Goal: Find specific page/section: Find specific page/section

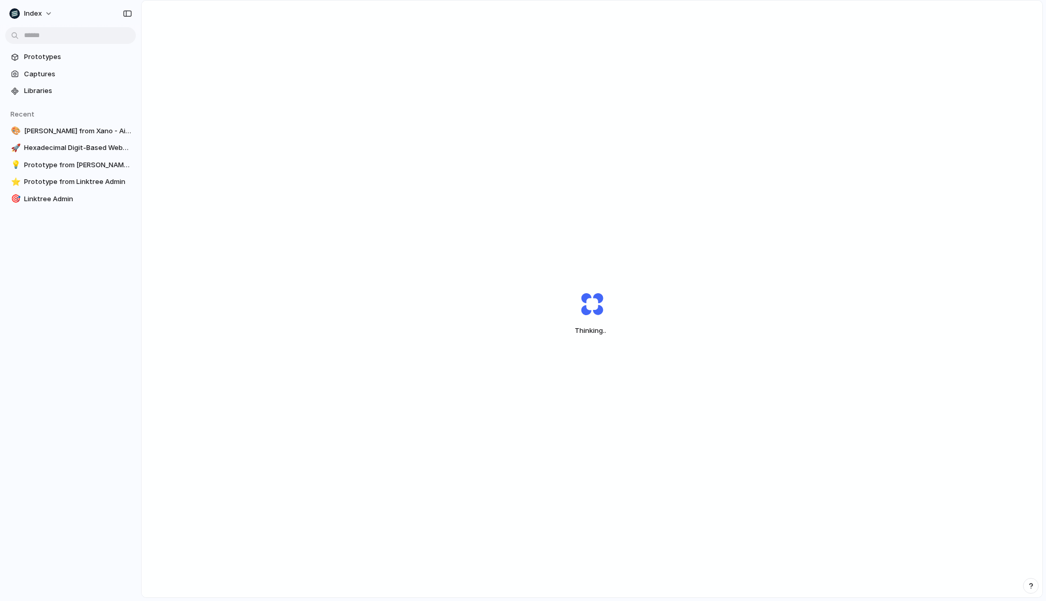
click at [347, 118] on div "Thinking .." at bounding box center [592, 314] width 901 height 626
click at [347, 118] on div "Thinking" at bounding box center [592, 314] width 901 height 626
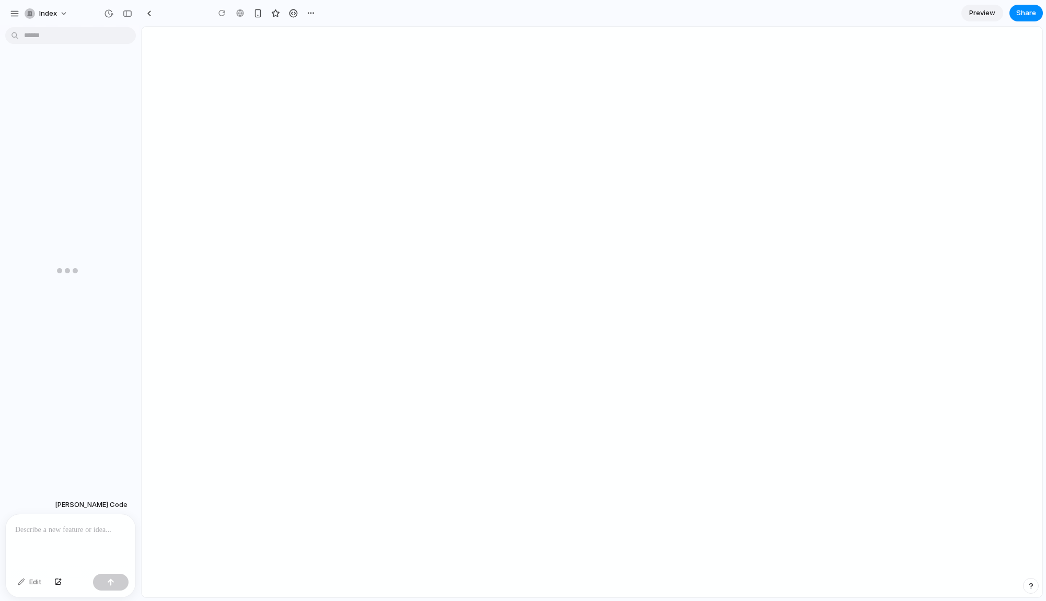
type input "**********"
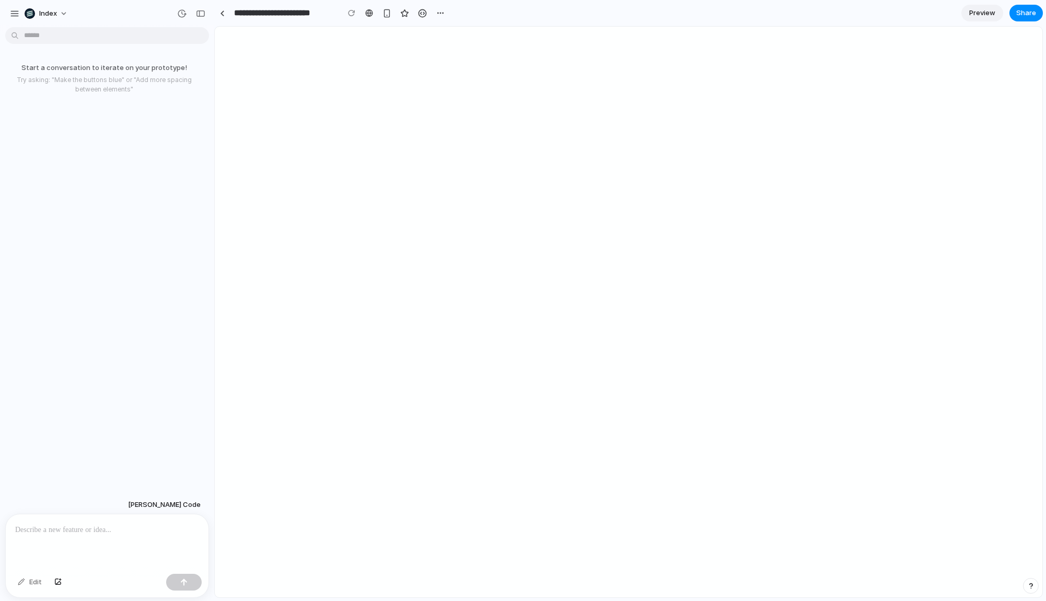
drag, startPoint x: 193, startPoint y: 131, endPoint x: 215, endPoint y: 131, distance: 21.4
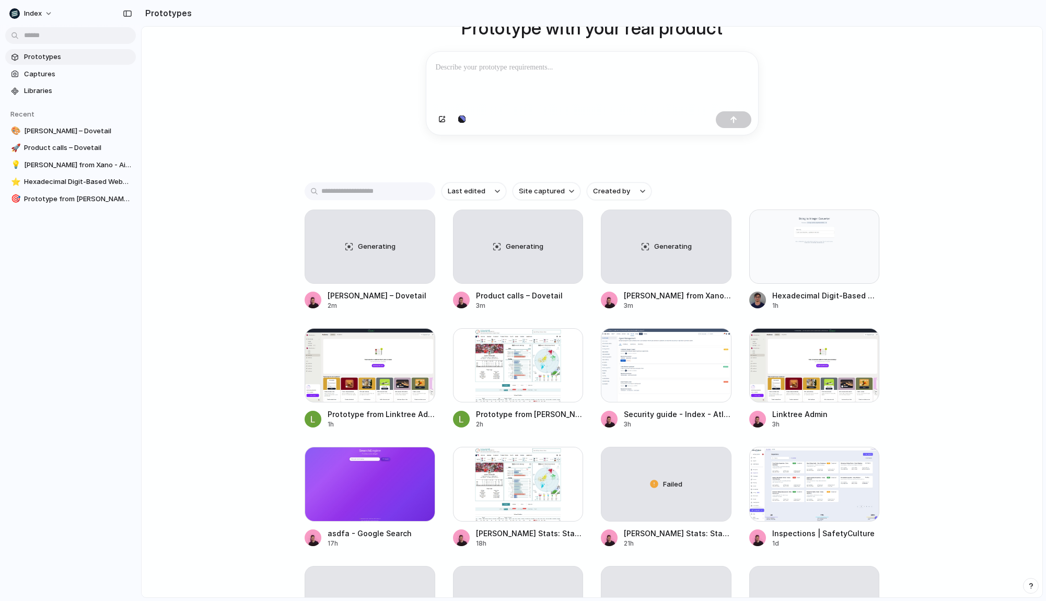
scroll to position [108, 0]
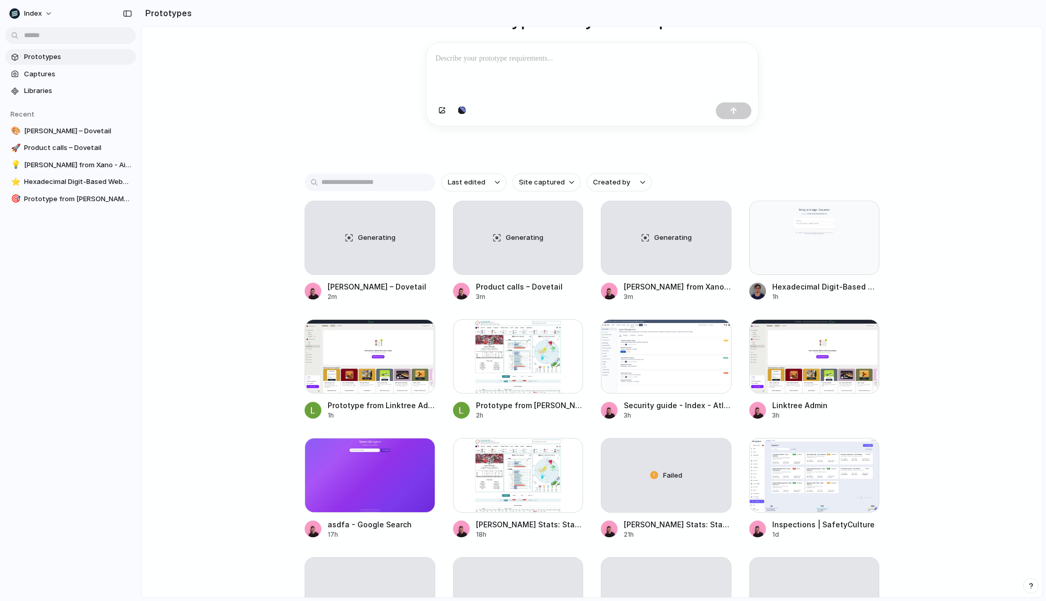
click at [229, 326] on div "Prototype with your real product Clone web app Clone screenshot Start from exis…" at bounding box center [592, 232] width 901 height 626
drag, startPoint x: 228, startPoint y: 193, endPoint x: 228, endPoint y: 436, distance: 242.4
click at [228, 436] on div "Prototype with your real product Clone web app Clone screenshot Start from exis…" at bounding box center [592, 232] width 901 height 626
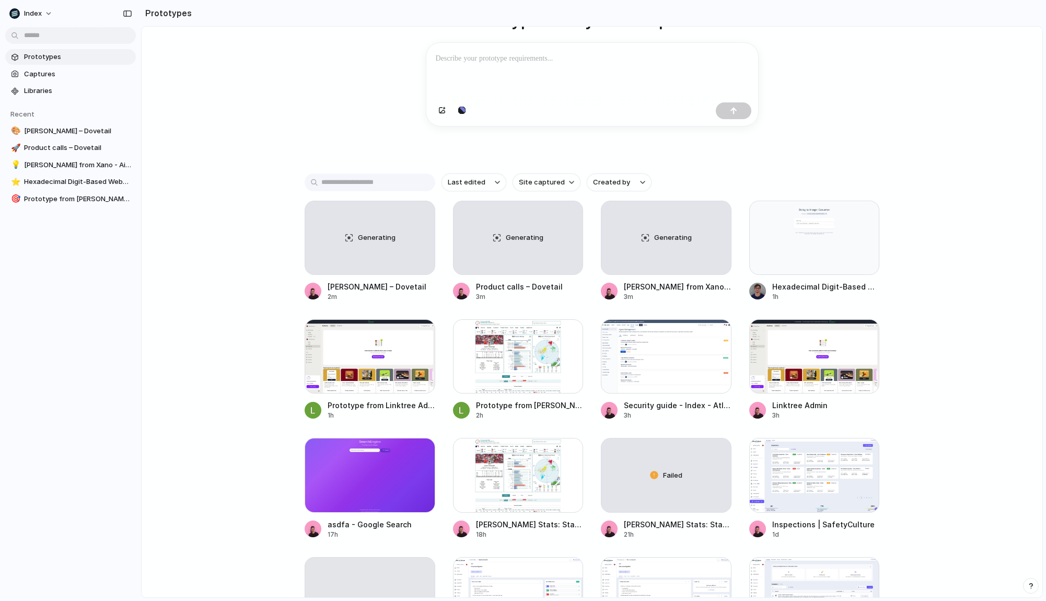
click at [228, 436] on div "Prototype with your real product Clone web app Clone screenshot Start from exis…" at bounding box center [592, 232] width 901 height 626
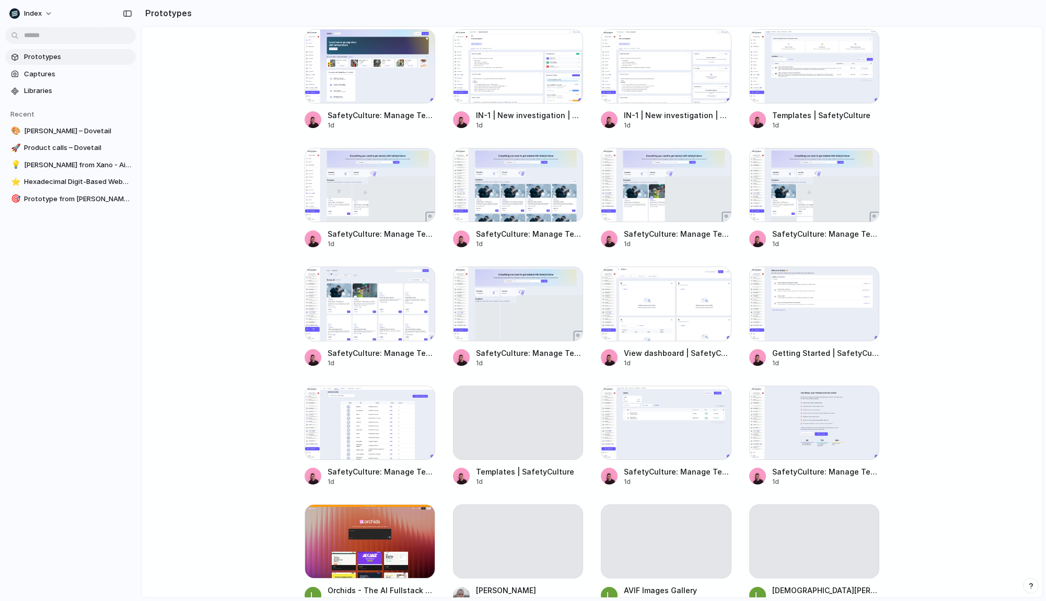
click at [973, 171] on main "Prototype with your real product Clone web app Clone screenshot Start from exis…" at bounding box center [592, 312] width 902 height 572
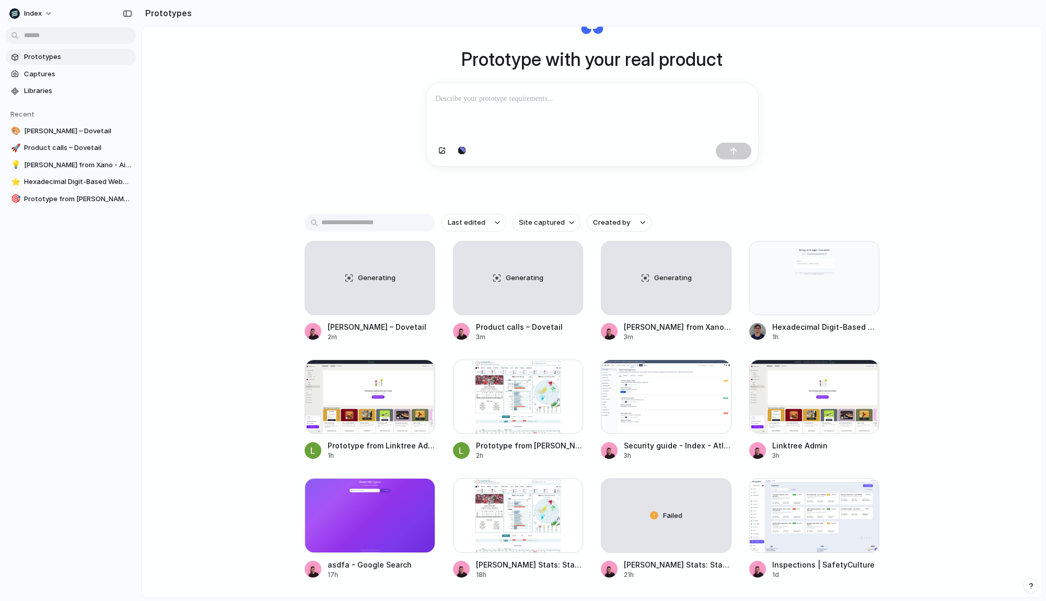
scroll to position [0, 0]
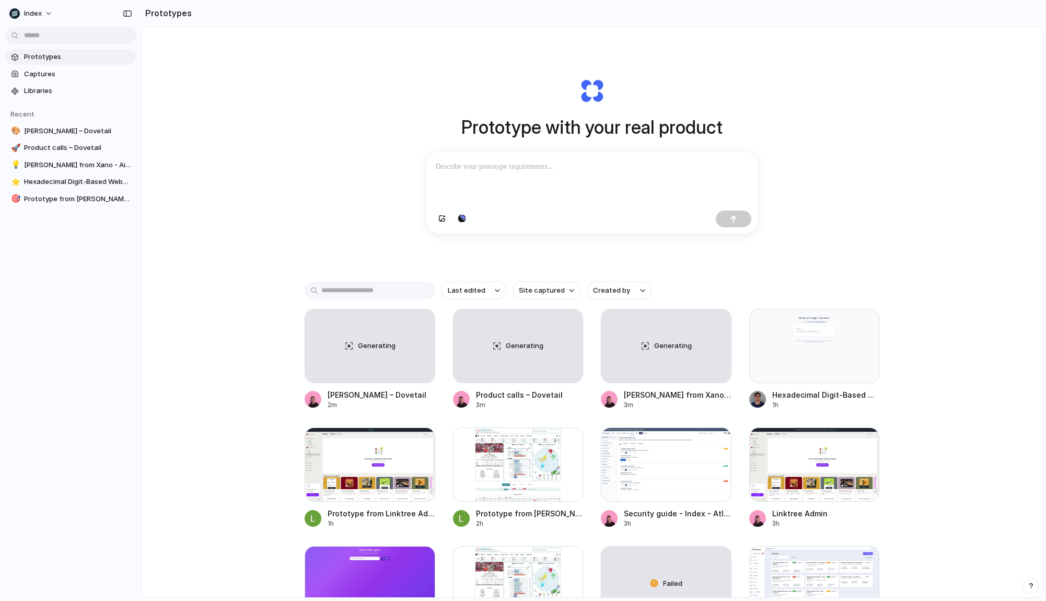
click at [972, 197] on div "Prototype with your real product Clone web app Clone screenshot Start from exis…" at bounding box center [592, 340] width 901 height 626
click at [936, 346] on div "Prototype with your real product Clone web app Clone screenshot Start from exis…" at bounding box center [592, 340] width 901 height 626
click at [288, 265] on div "Prototype with your real product Clone web app Clone screenshot Start from exis…" at bounding box center [592, 340] width 901 height 626
click at [274, 365] on div "Prototype with your real product Clone web app Clone screenshot Start from exis…" at bounding box center [592, 340] width 901 height 626
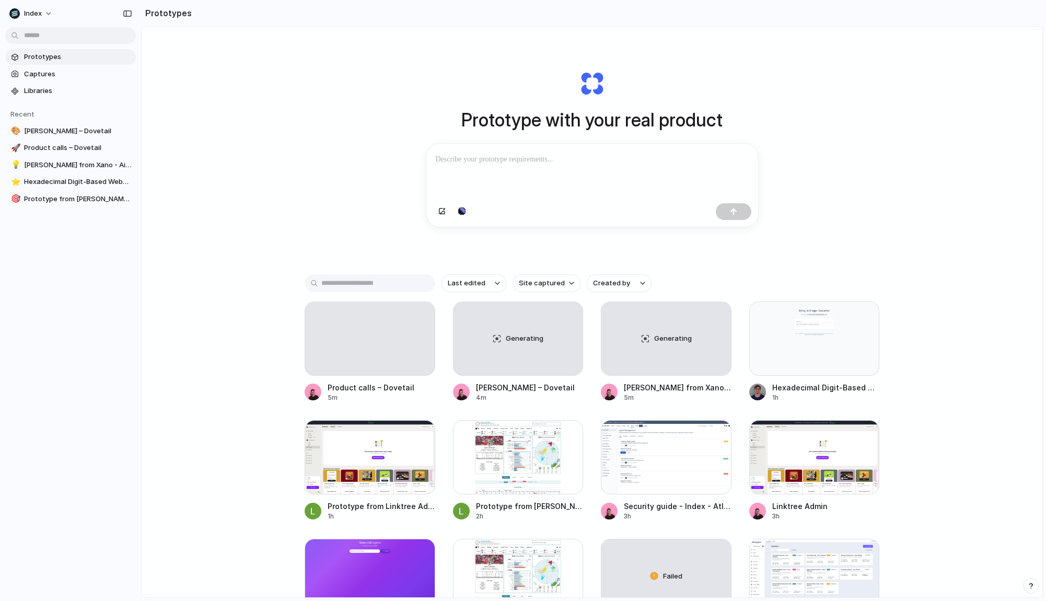
scroll to position [8, 0]
click at [192, 320] on div "Prototype with your real product Clone web app Clone screenshot Start from exis…" at bounding box center [592, 332] width 901 height 626
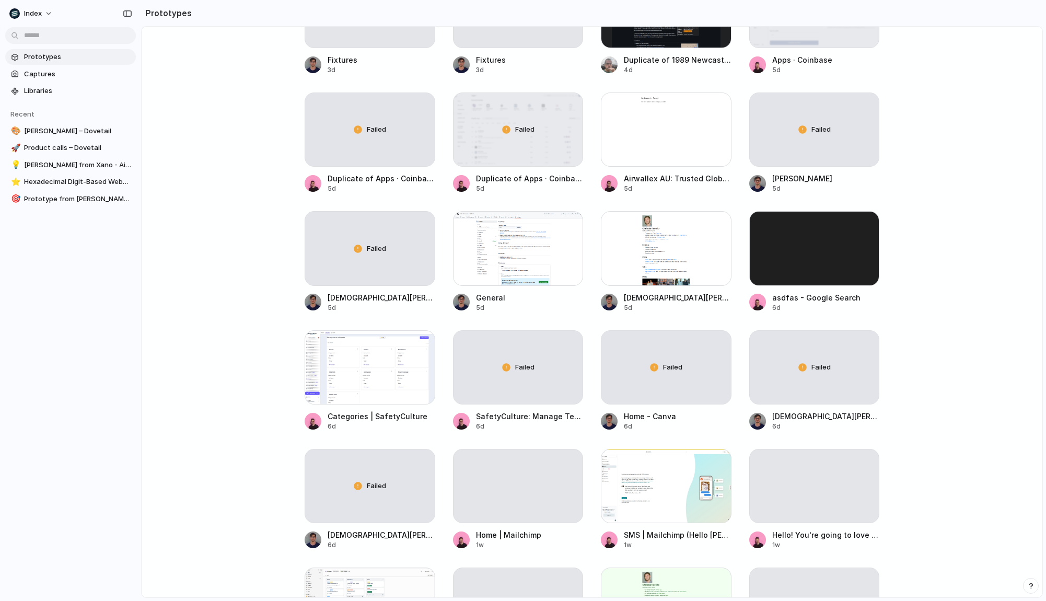
scroll to position [2584, 0]
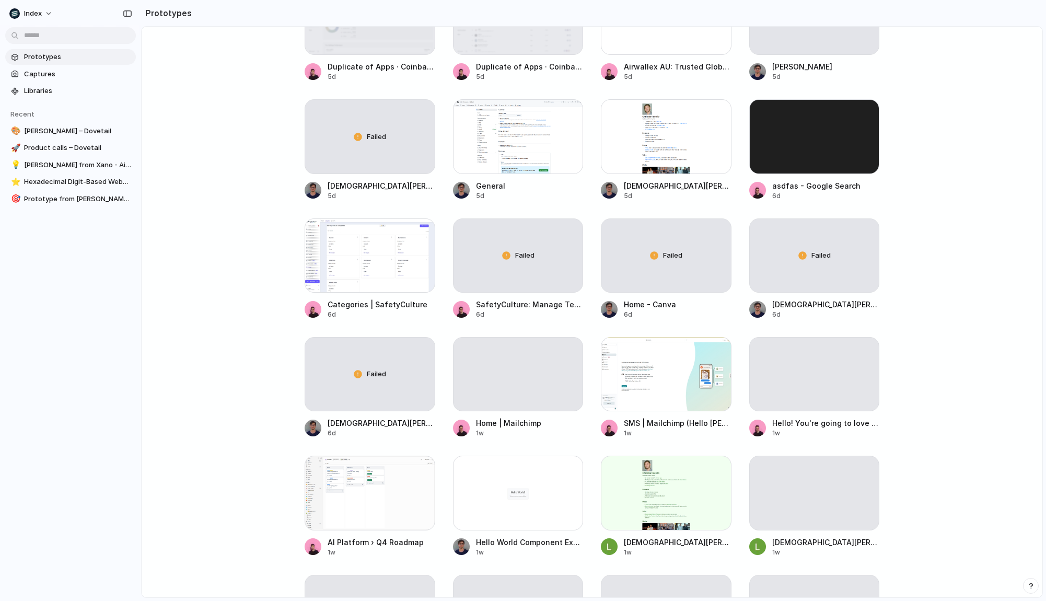
click at [223, 286] on main "Prototype with your real product Clone web app Clone screenshot Start from exis…" at bounding box center [592, 312] width 902 height 572
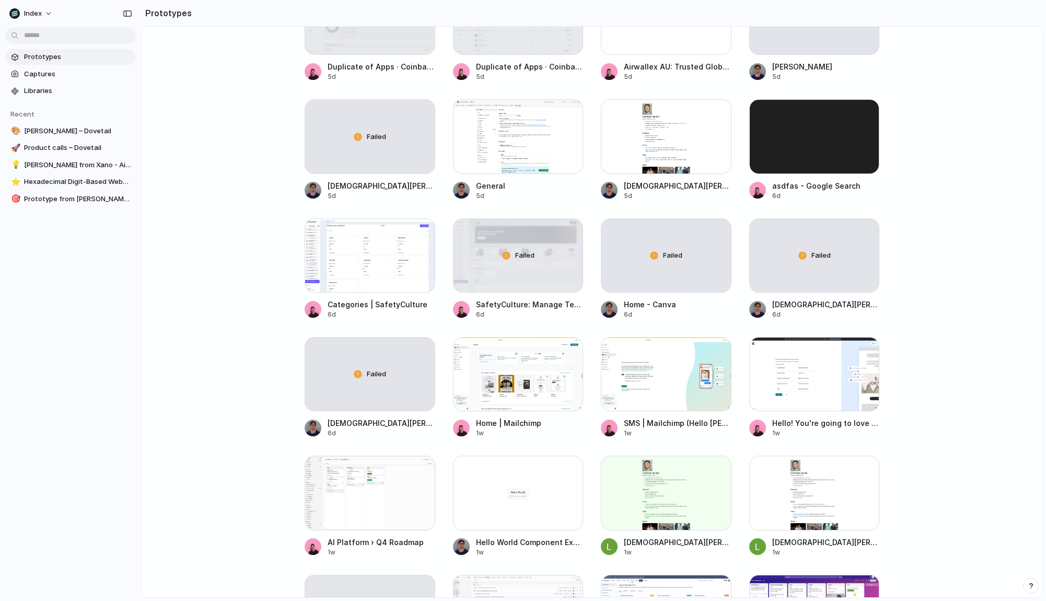
drag, startPoint x: 229, startPoint y: 231, endPoint x: 229, endPoint y: 427, distance: 195.9
click at [229, 427] on main "Prototype with your real product Clone web app Clone screenshot Start from exis…" at bounding box center [592, 312] width 902 height 572
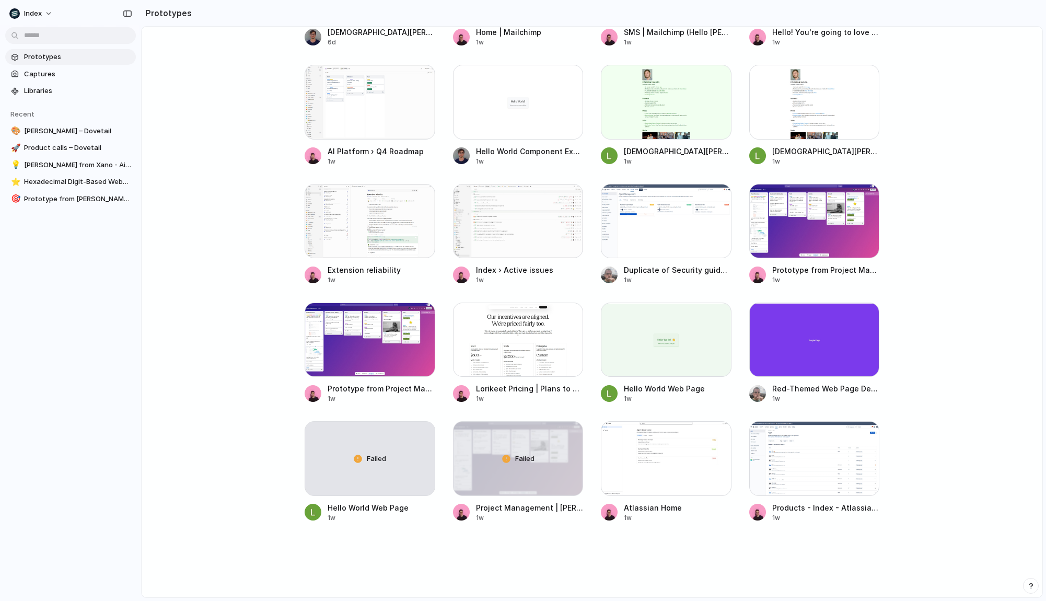
scroll to position [3123, 0]
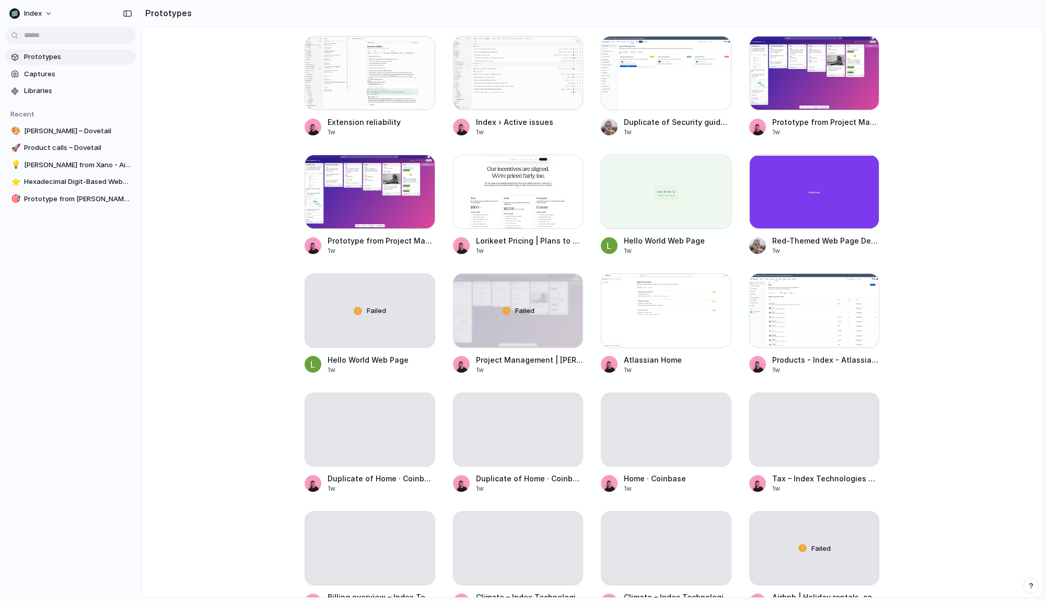
click at [229, 427] on main "Prototype with your real product Clone web app Clone screenshot Start from exis…" at bounding box center [592, 312] width 902 height 572
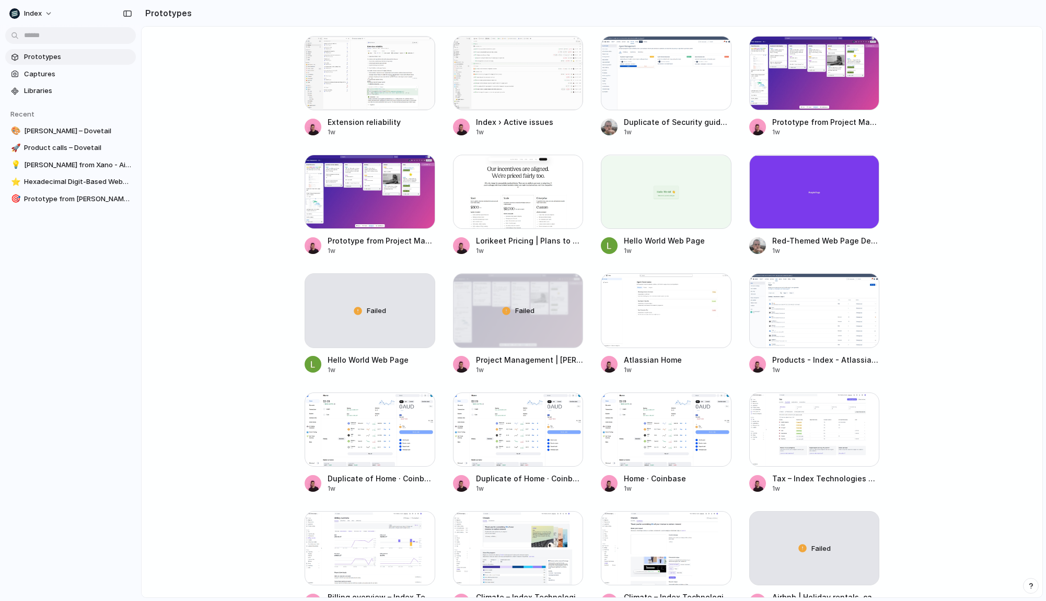
click at [225, 430] on main "Prototype with your real product Clone web app Clone screenshot Start from exis…" at bounding box center [592, 312] width 902 height 572
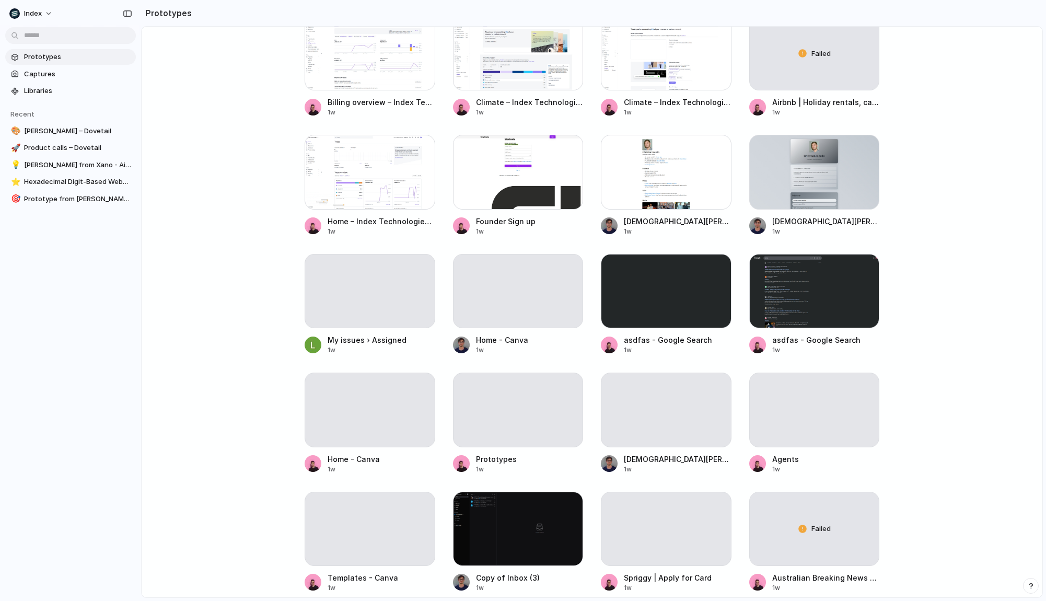
click at [225, 449] on main "Prototype with your real product Clone web app Clone screenshot Start from exis…" at bounding box center [592, 312] width 902 height 572
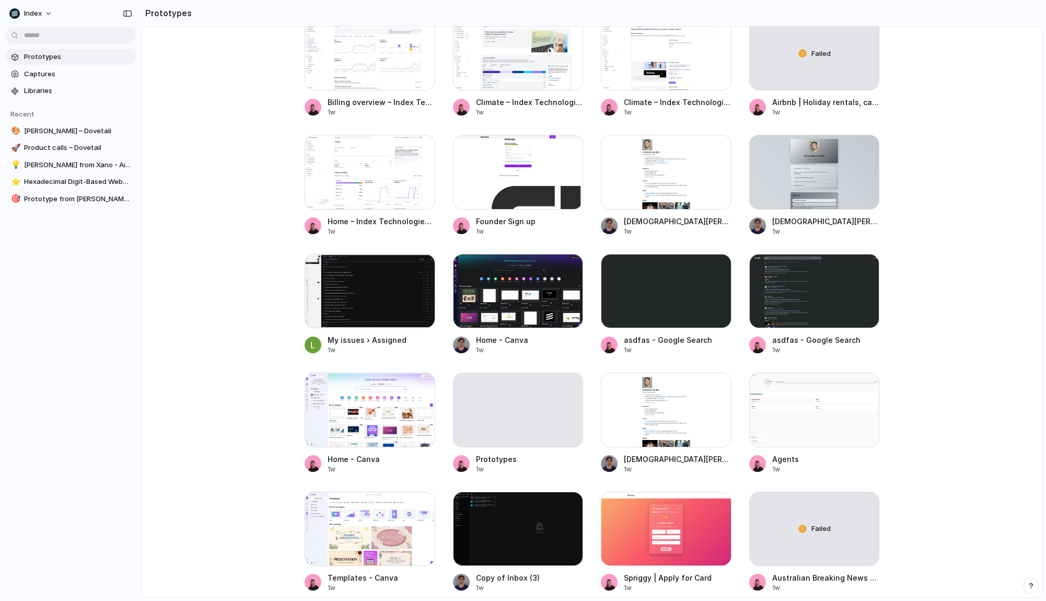
click at [229, 433] on main "Prototype with your real product Clone web app Clone screenshot Start from exis…" at bounding box center [592, 312] width 902 height 572
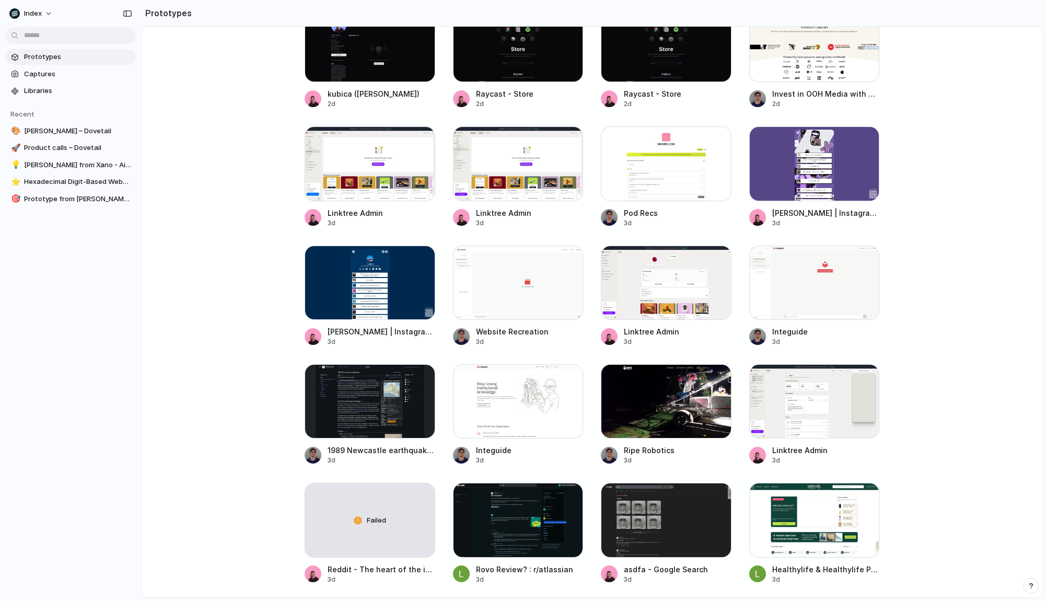
click at [226, 400] on main "Prototype with your real product Clone web app Clone screenshot Start from exis…" at bounding box center [592, 312] width 902 height 572
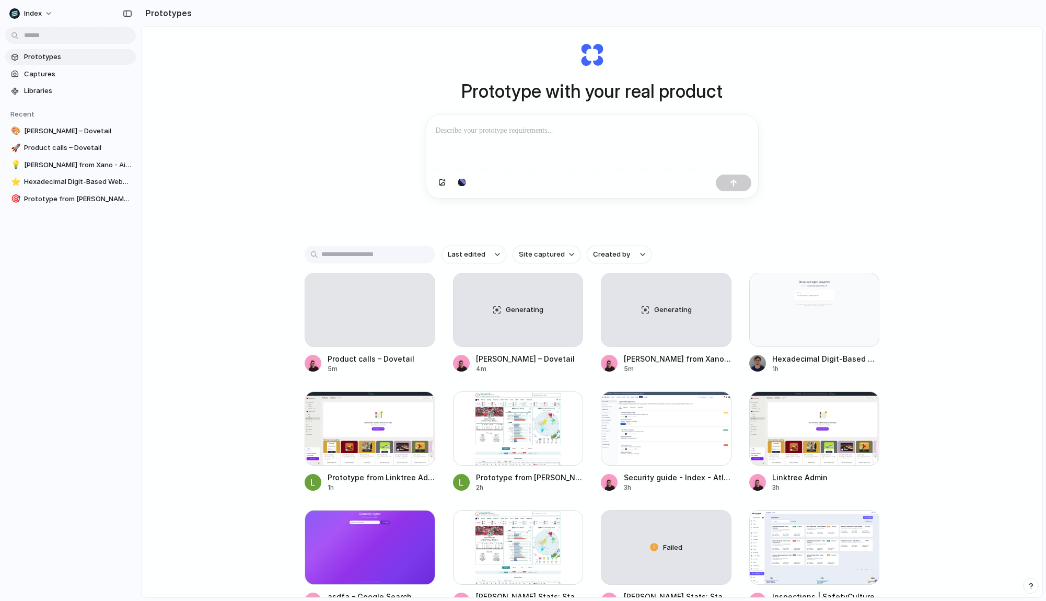
scroll to position [0, 0]
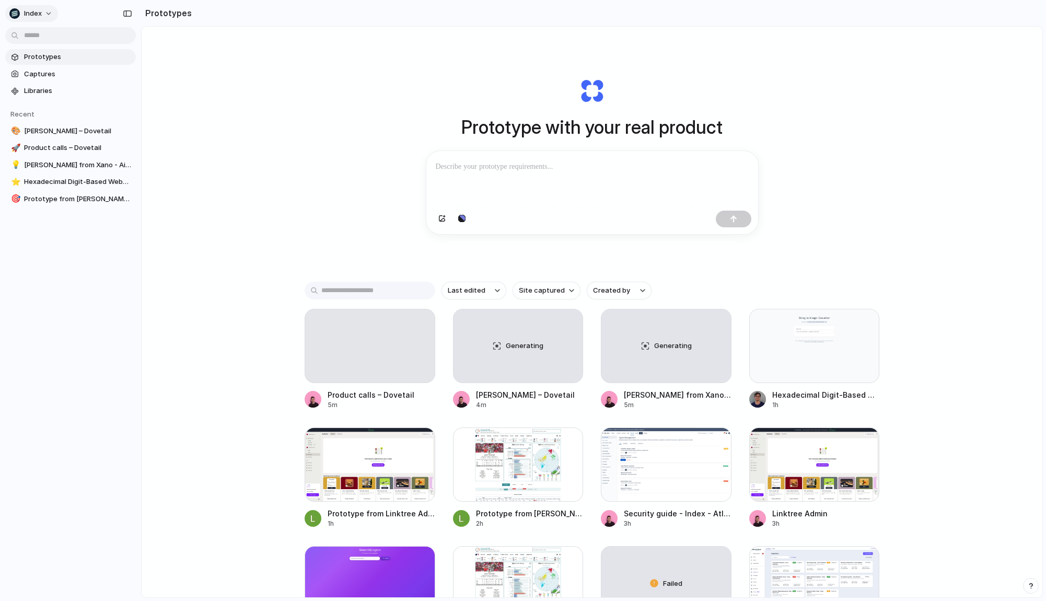
click at [32, 15] on span "Index" at bounding box center [33, 13] width 18 height 10
click at [118, 110] on li "Dark" at bounding box center [128, 104] width 62 height 17
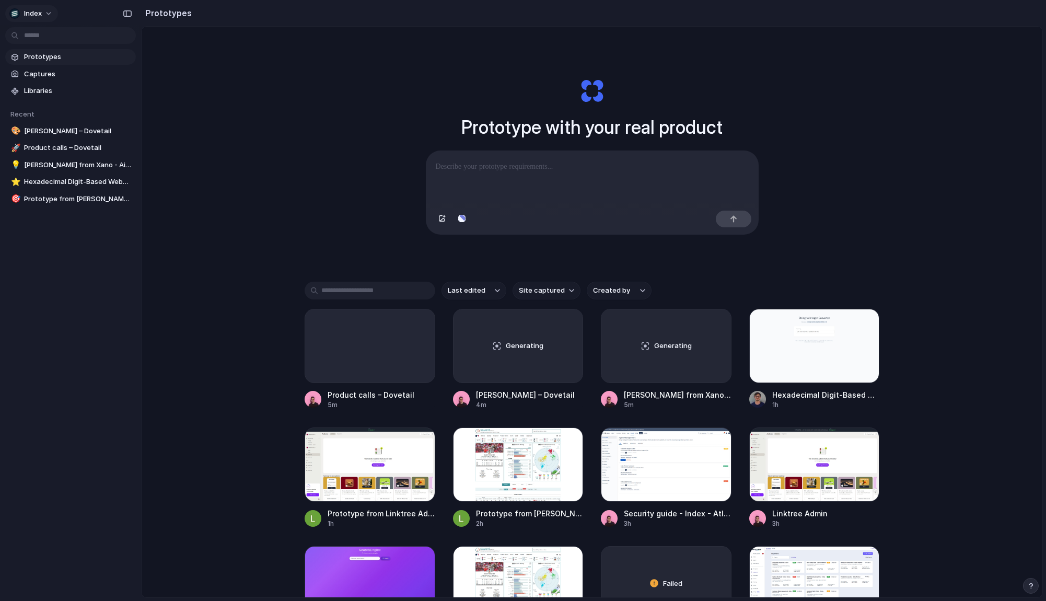
click at [26, 10] on span "Index" at bounding box center [33, 13] width 18 height 10
click at [115, 121] on span "Neutral dark" at bounding box center [121, 120] width 41 height 10
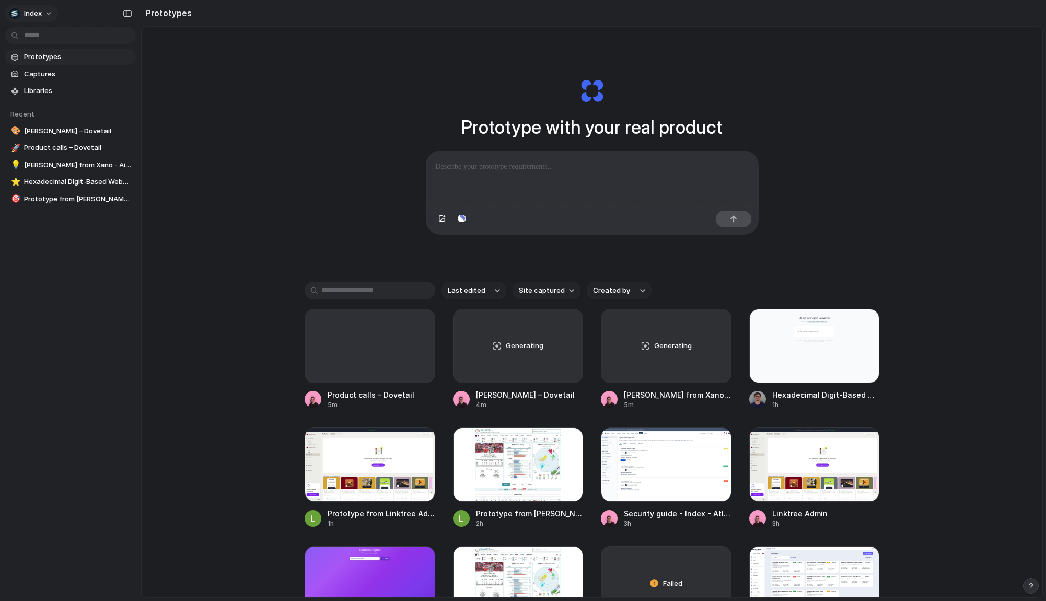
click at [24, 14] on div "Index" at bounding box center [25, 13] width 32 height 10
click at [124, 135] on li "Forest" at bounding box center [131, 137] width 68 height 17
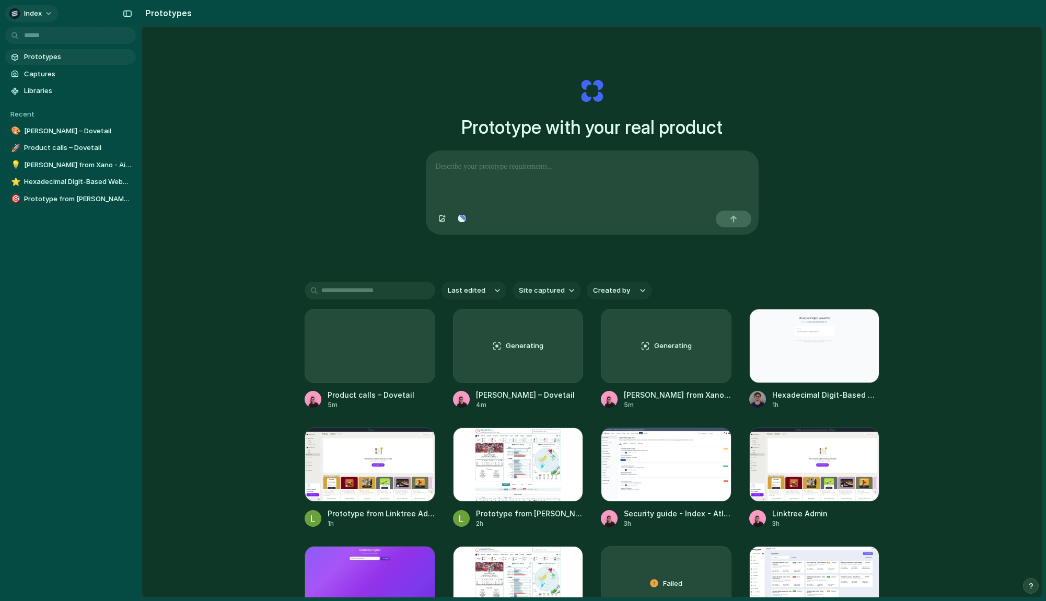
click at [36, 16] on span "Index" at bounding box center [33, 13] width 18 height 10
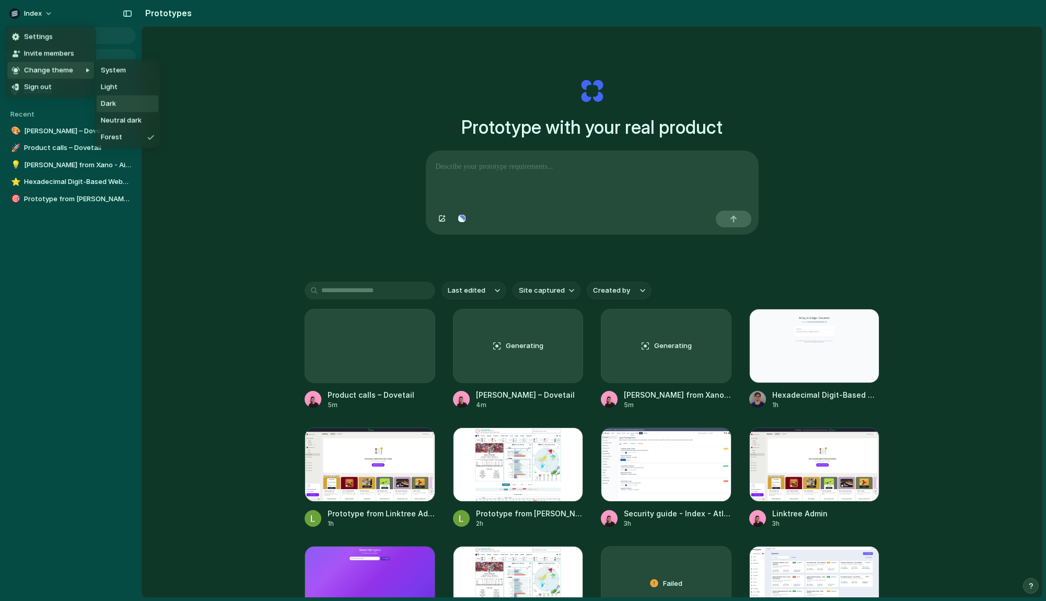
click at [119, 100] on li "Dark" at bounding box center [128, 104] width 62 height 17
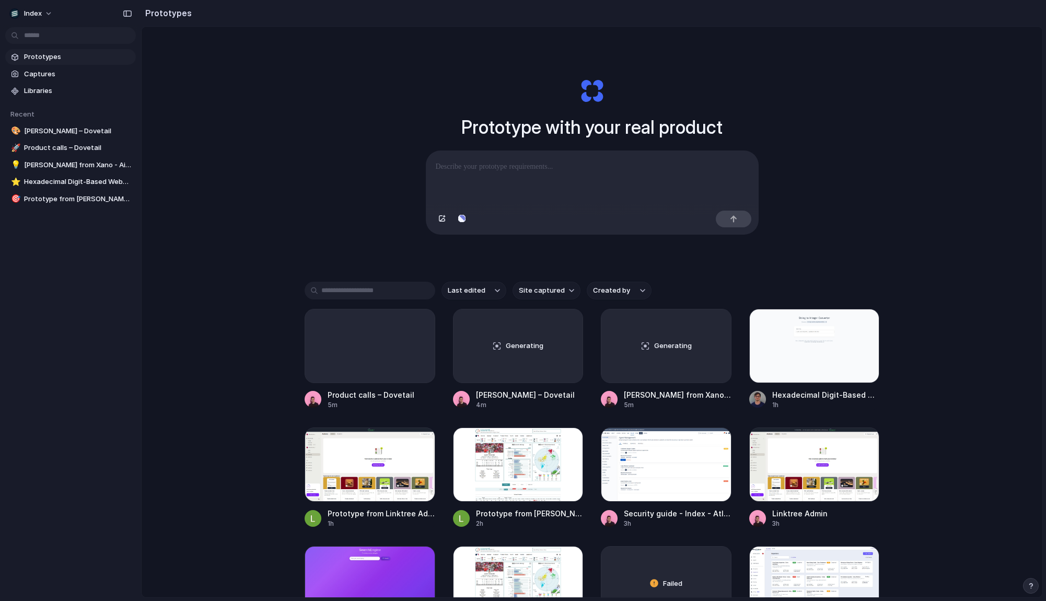
click at [204, 110] on div "Prototype with your real product Clone web app Clone screenshot Start from exis…" at bounding box center [592, 340] width 901 height 626
click at [290, 134] on div "Prototype with your real product Clone web app Clone screenshot Start from exis…" at bounding box center [592, 340] width 901 height 626
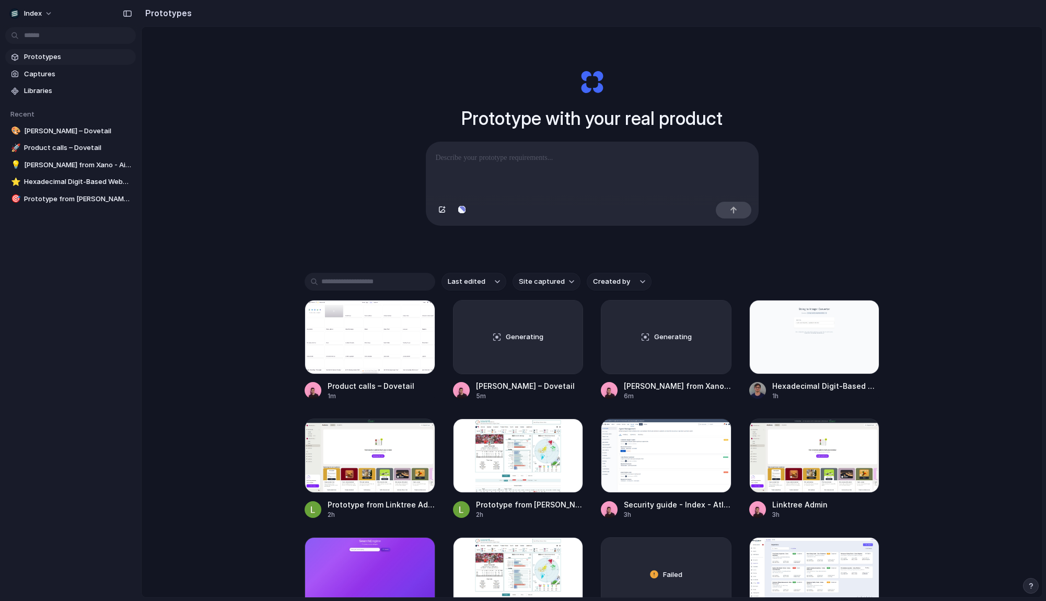
scroll to position [44, 0]
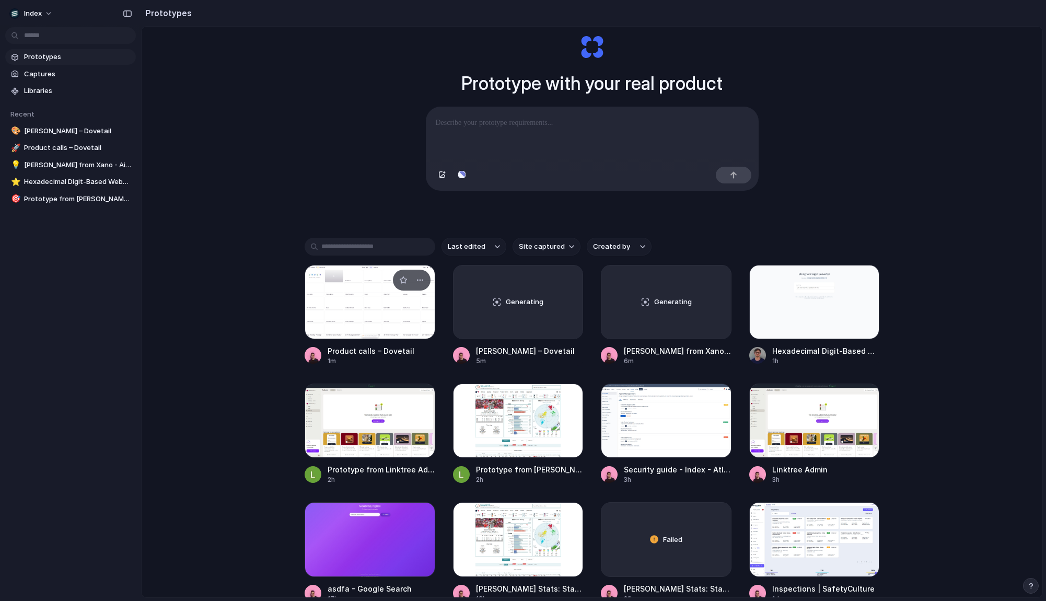
click at [342, 300] on div at bounding box center [370, 302] width 131 height 74
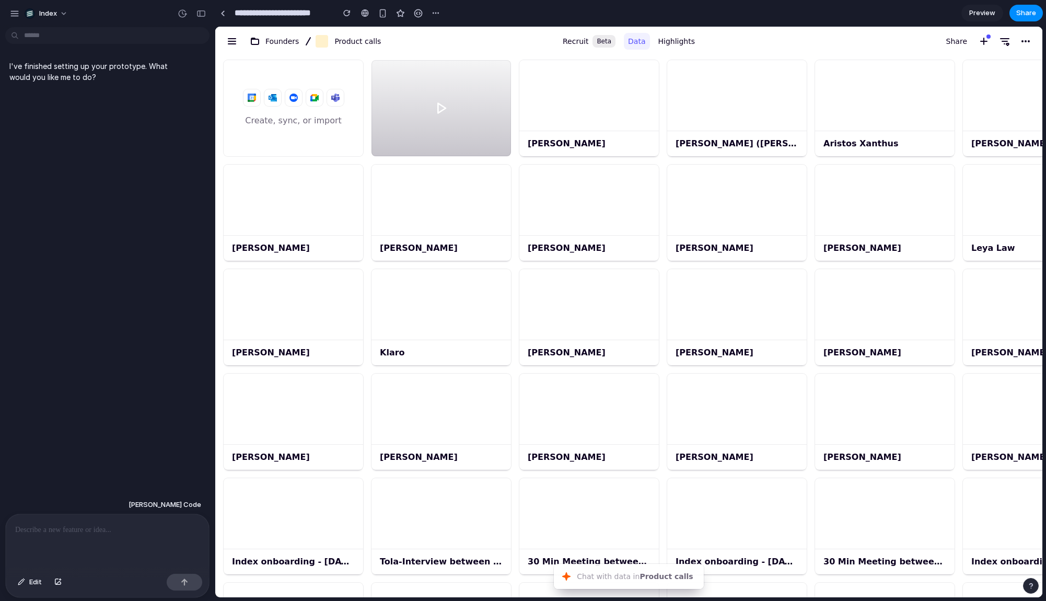
click at [516, 267] on div "[PERSON_NAME]" at bounding box center [589, 317] width 148 height 104
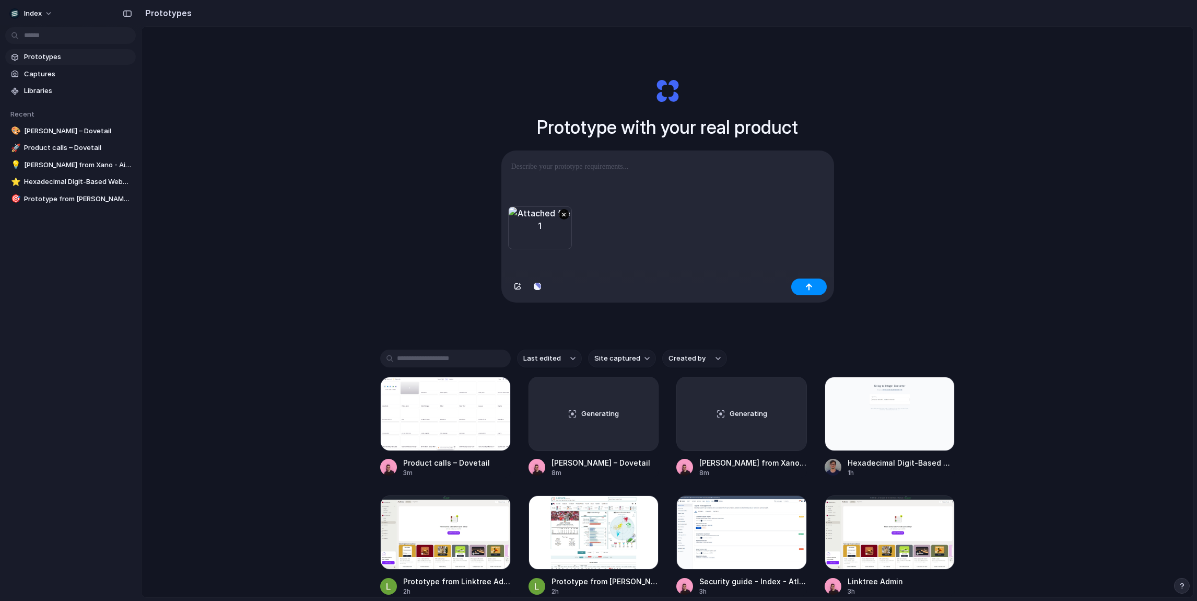
click at [562, 217] on button "×" at bounding box center [564, 214] width 10 height 10
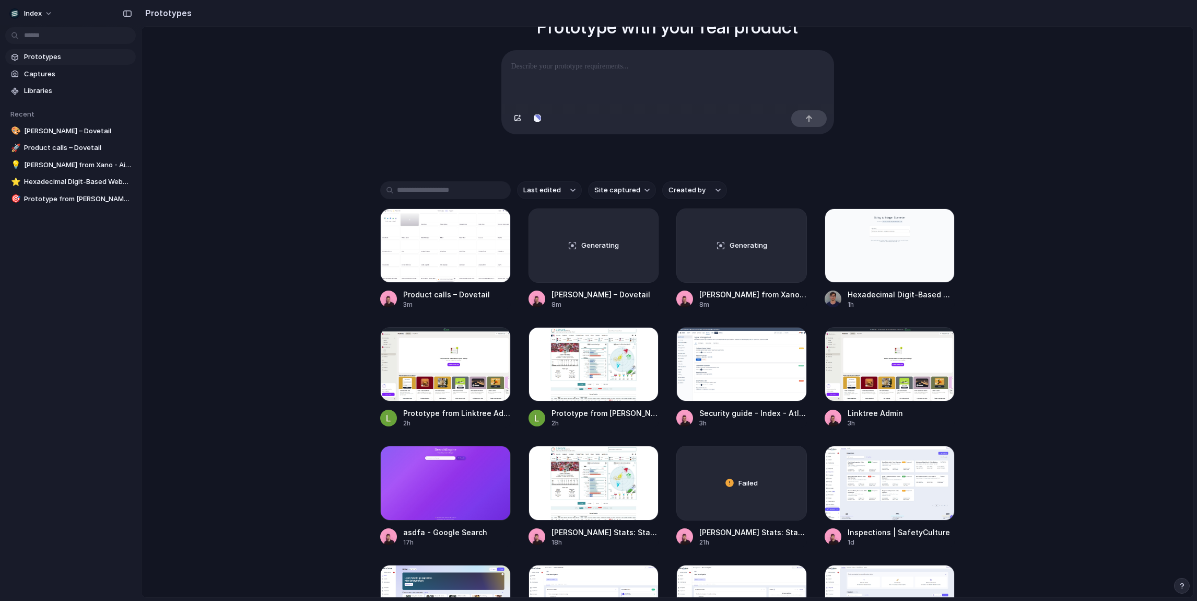
scroll to position [107, 0]
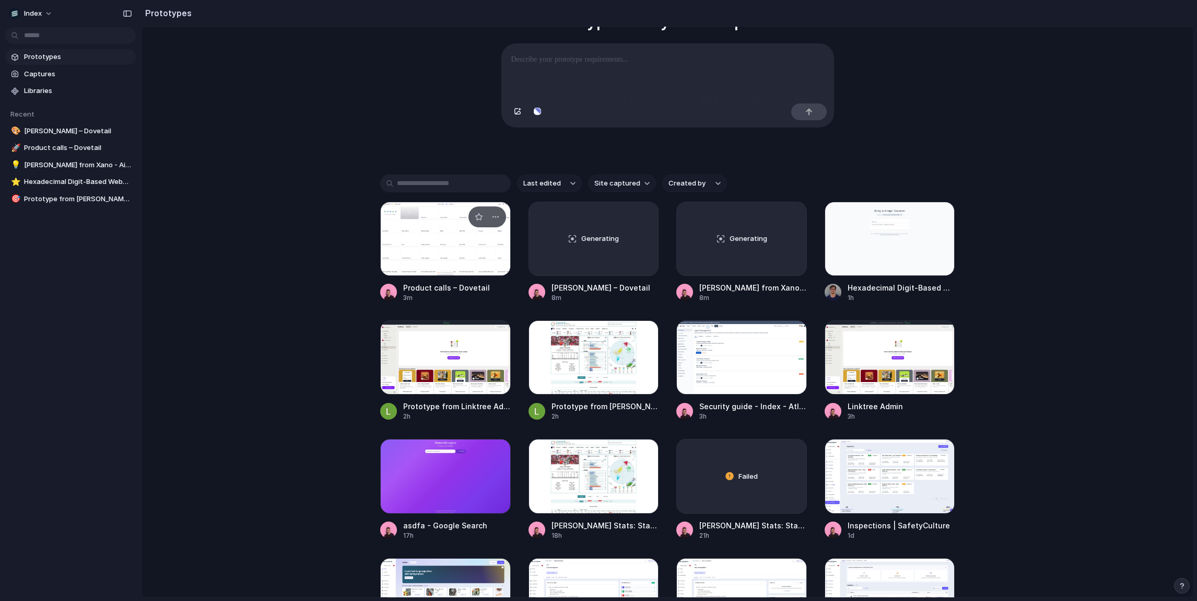
click at [429, 237] on div at bounding box center [445, 239] width 131 height 74
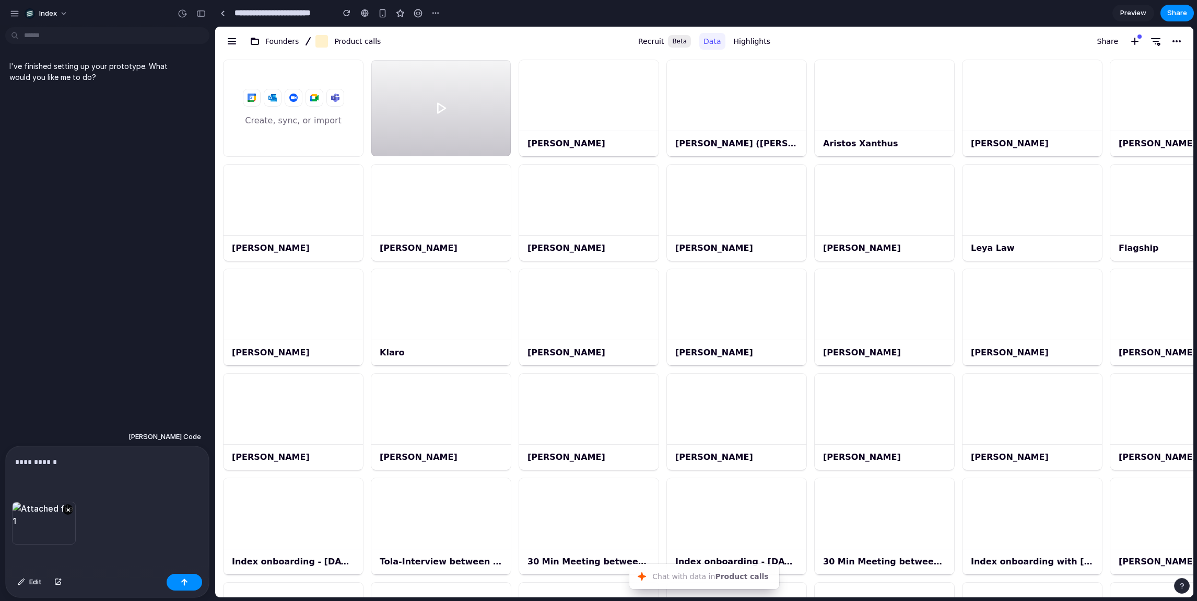
click at [90, 463] on p "**********" at bounding box center [107, 462] width 184 height 13
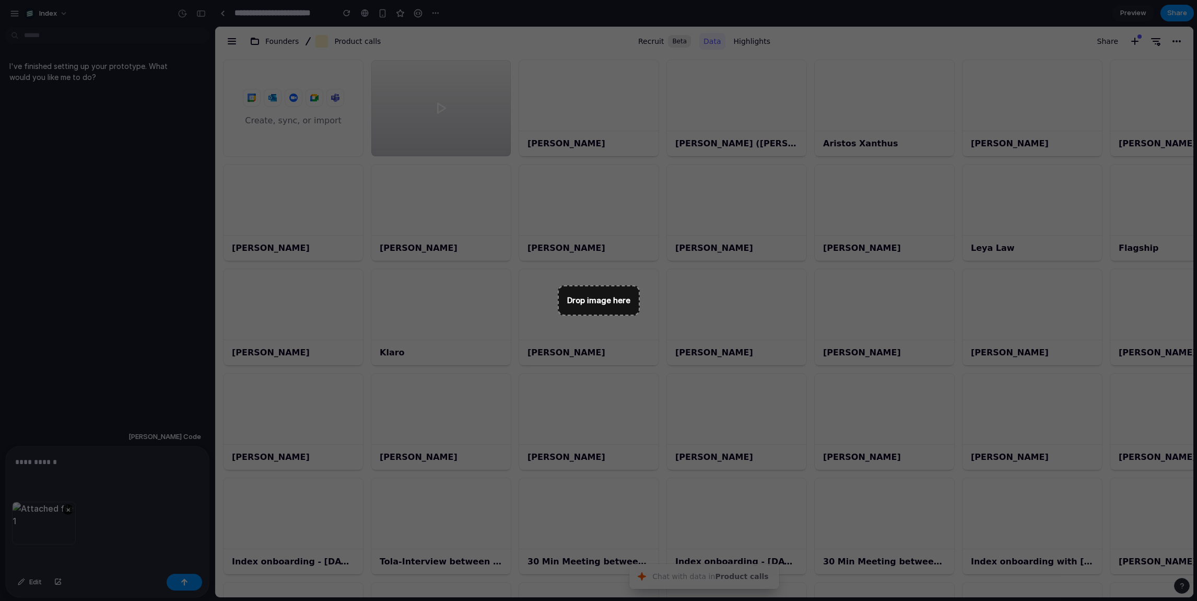
click at [169, 394] on div "I've finished setting up your prototype. What would you like me to do?" at bounding box center [104, 229] width 208 height 396
click at [134, 405] on div "I've finished setting up your prototype. What would you like me to do?" at bounding box center [104, 229] width 208 height 396
click at [124, 353] on div "I've finished setting up your prototype. What would you like me to do?" at bounding box center [104, 229] width 208 height 396
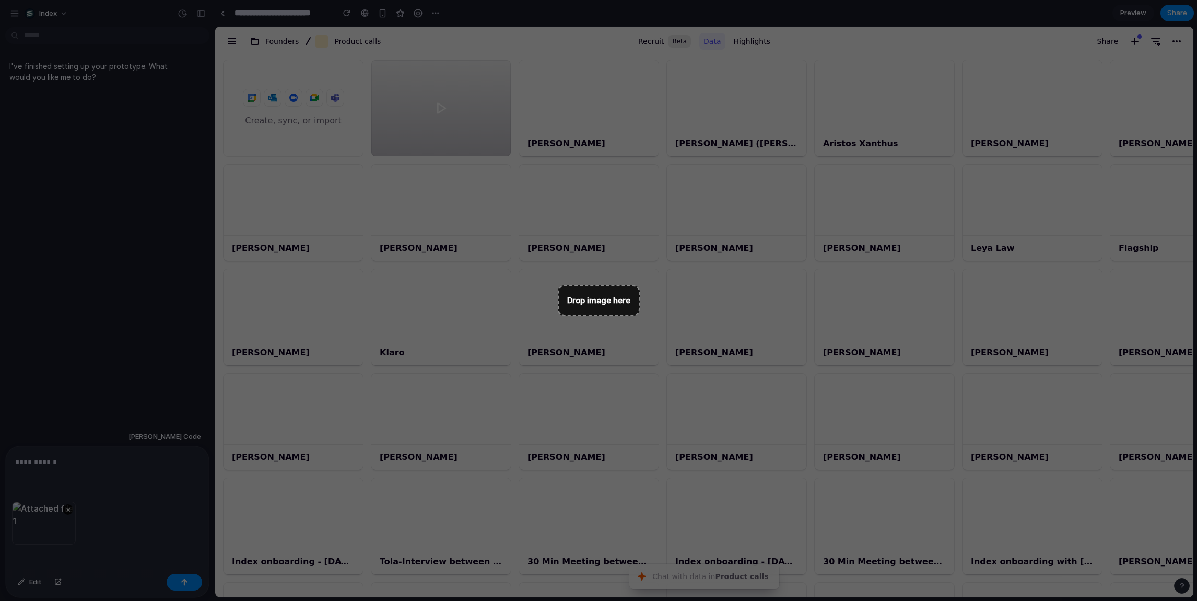
click at [85, 337] on div "I've finished setting up your prototype. What would you like me to do?" at bounding box center [104, 229] width 208 height 396
click at [99, 307] on div "I've finished setting up your prototype. What would you like me to do?" at bounding box center [104, 229] width 208 height 396
click at [57, 323] on div "I've finished setting up your prototype. What would you like me to do?" at bounding box center [104, 229] width 208 height 396
click at [155, 312] on div "I've finished setting up your prototype. What would you like me to do?" at bounding box center [104, 229] width 208 height 396
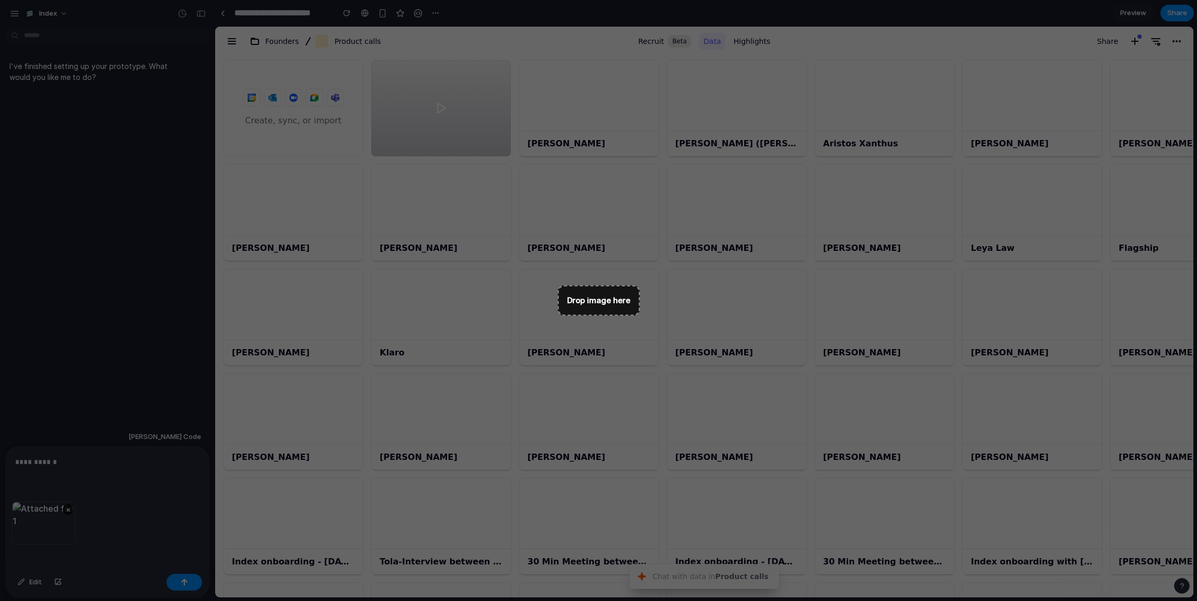
click at [155, 312] on div "I've finished setting up your prototype. What would you like me to do?" at bounding box center [104, 229] width 208 height 396
click at [867, 109] on div at bounding box center [884, 95] width 139 height 71
click at [810, 406] on div "[PERSON_NAME]" at bounding box center [737, 421] width 148 height 104
click at [649, 297] on div at bounding box center [588, 304] width 139 height 71
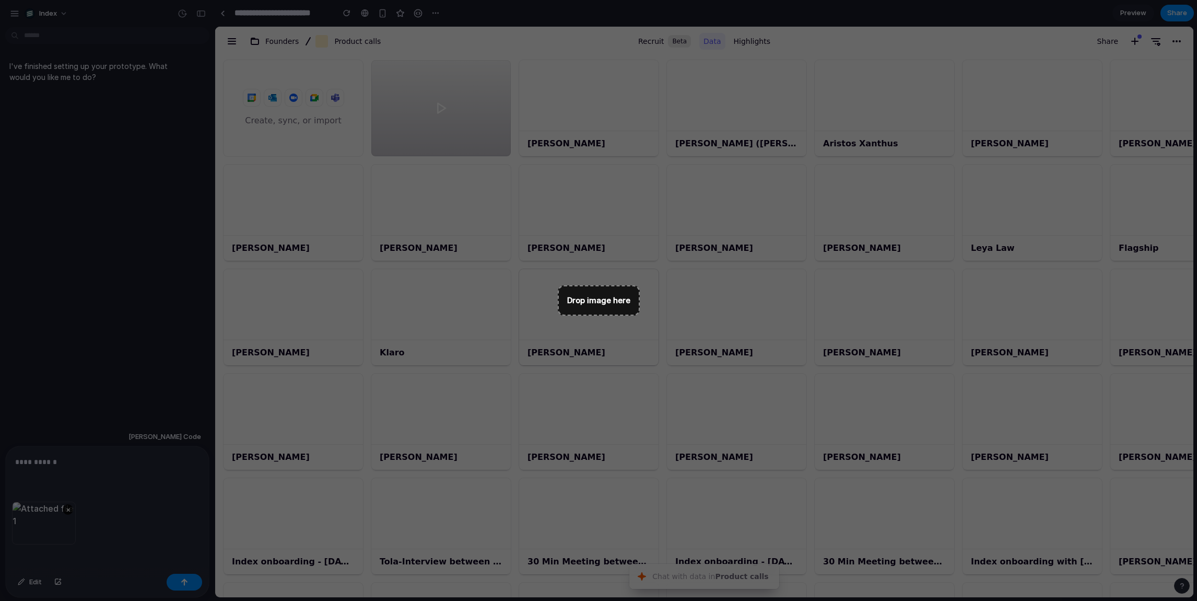
click at [649, 297] on div at bounding box center [588, 304] width 139 height 71
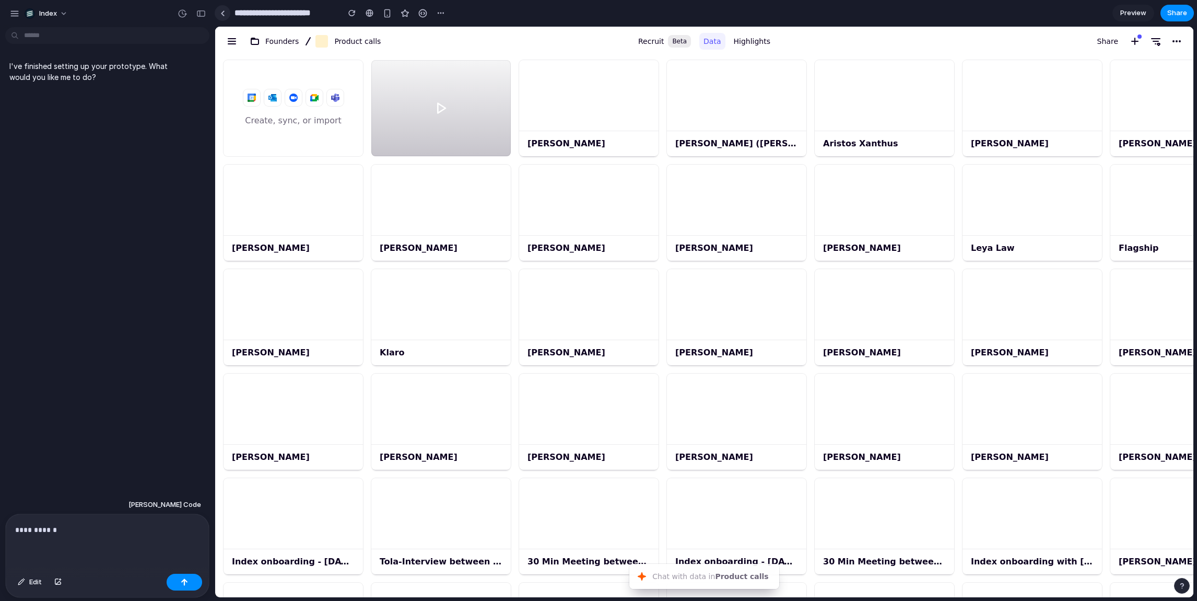
click at [223, 16] on link at bounding box center [223, 13] width 16 height 16
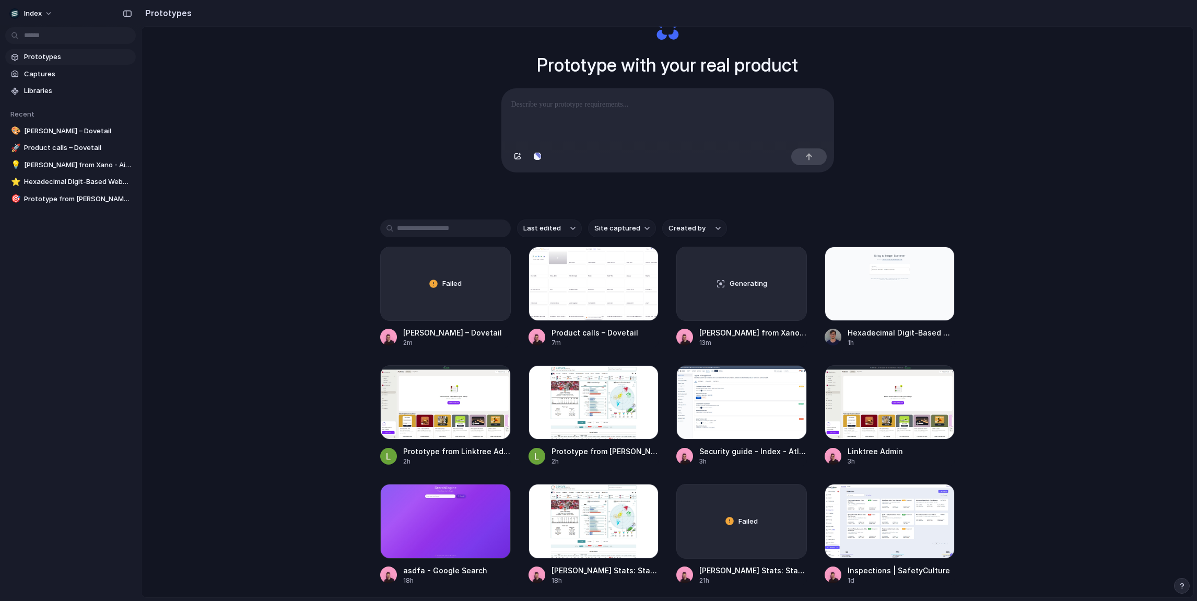
scroll to position [97, 0]
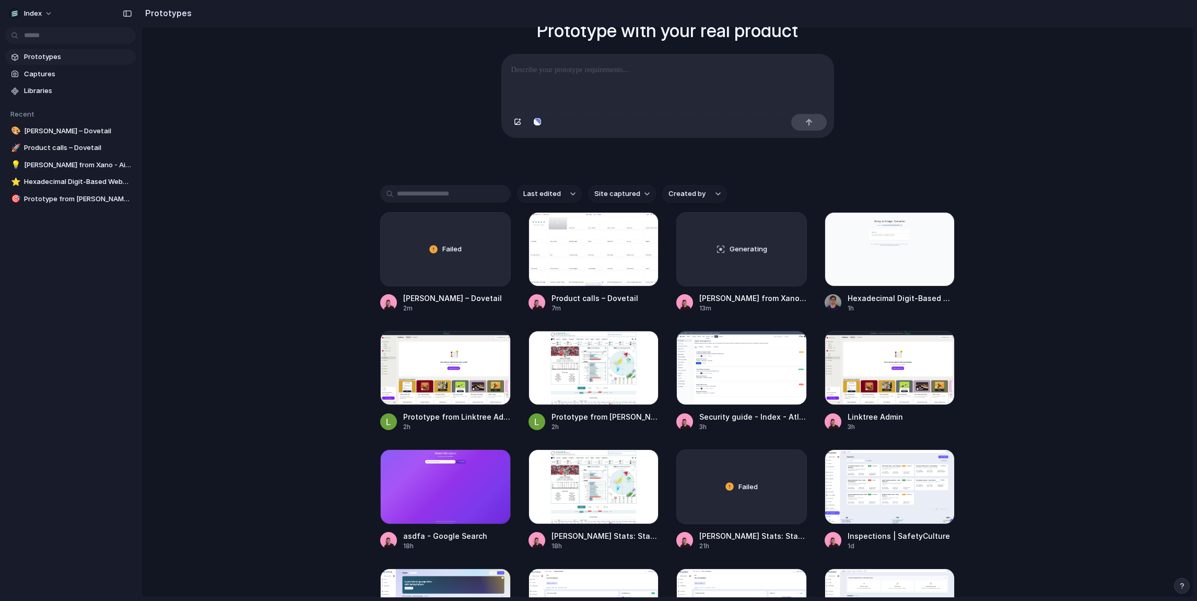
click at [518, 253] on div "Failed [PERSON_NAME] – Dovetail 2m Product calls – Dovetail 7m Generating [PERS…" at bounding box center [667, 559] width 575 height 695
click at [518, 250] on div "Failed [PERSON_NAME] – Dovetail 2m Product calls – Dovetail 7m Generating [PERS…" at bounding box center [667, 559] width 575 height 695
drag, startPoint x: 518, startPoint y: 250, endPoint x: 517, endPoint y: 342, distance: 92.5
click at [517, 342] on div "Failed [PERSON_NAME] – Dovetail 2m Product calls – Dovetail 7m Generating [PERS…" at bounding box center [667, 559] width 575 height 695
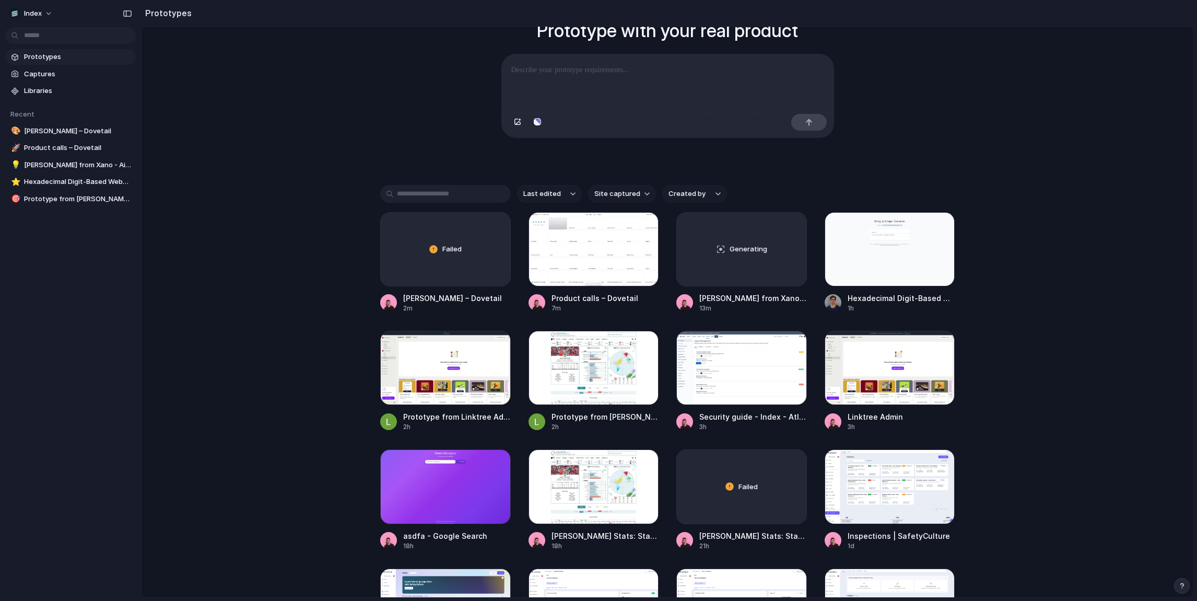
drag, startPoint x: 517, startPoint y: 389, endPoint x: 517, endPoint y: 197, distance: 191.2
click at [517, 197] on div "Last edited Site captured Created by Failed [PERSON_NAME] – Dovetail 2m Product…" at bounding box center [667, 583] width 575 height 797
click at [441, 171] on div "Prototype with your real product Clone web app Clone screenshot Start from exis…" at bounding box center [668, 243] width 1052 height 626
drag, startPoint x: 370, startPoint y: 201, endPoint x: 516, endPoint y: 304, distance: 178.4
click at [516, 305] on div "Prototype with your real product Clone web app Clone screenshot Start from exis…" at bounding box center [668, 243] width 1052 height 626
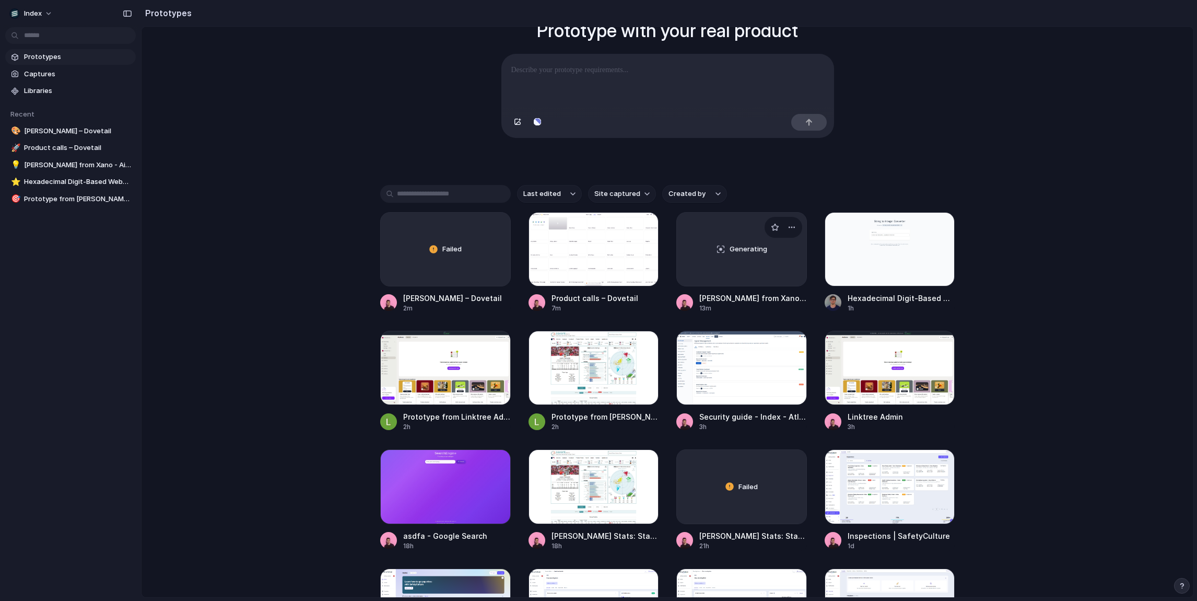
click at [719, 254] on div "Generating" at bounding box center [742, 249] width 130 height 73
